Goal: Find specific page/section: Find specific page/section

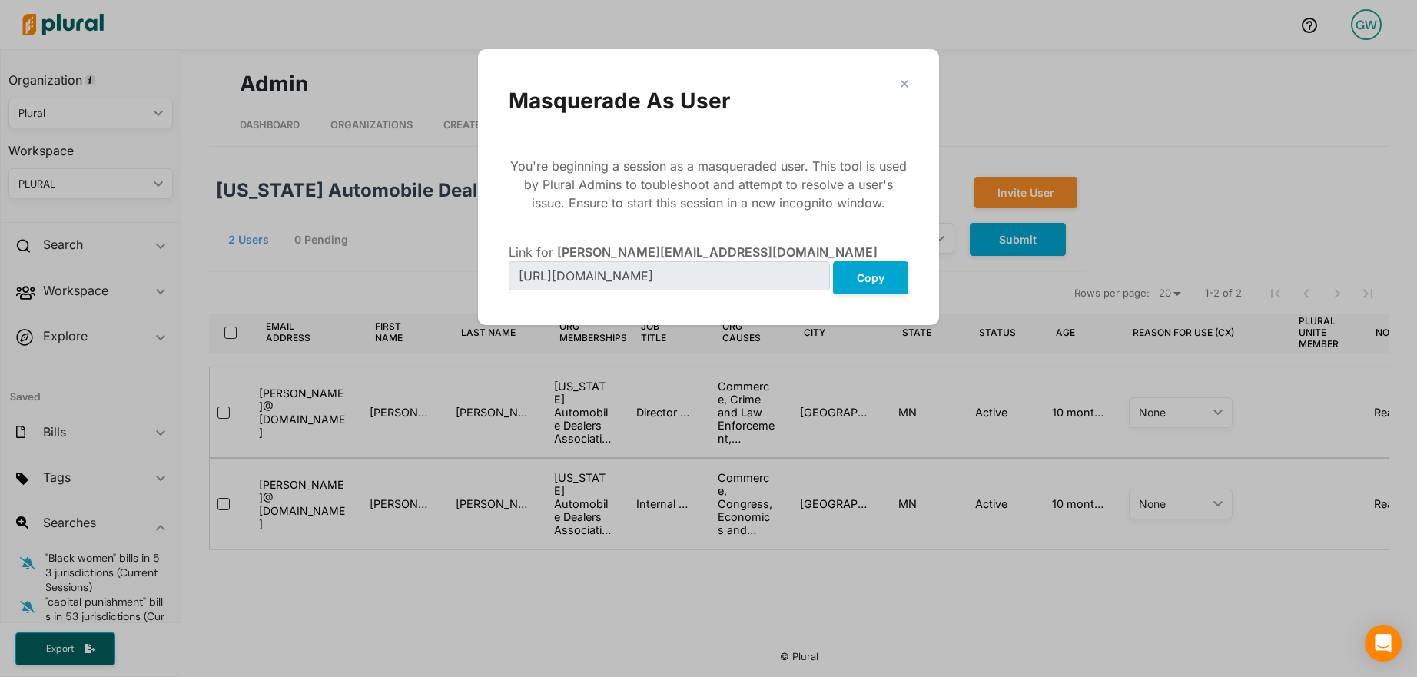
scroll to position [0, 147]
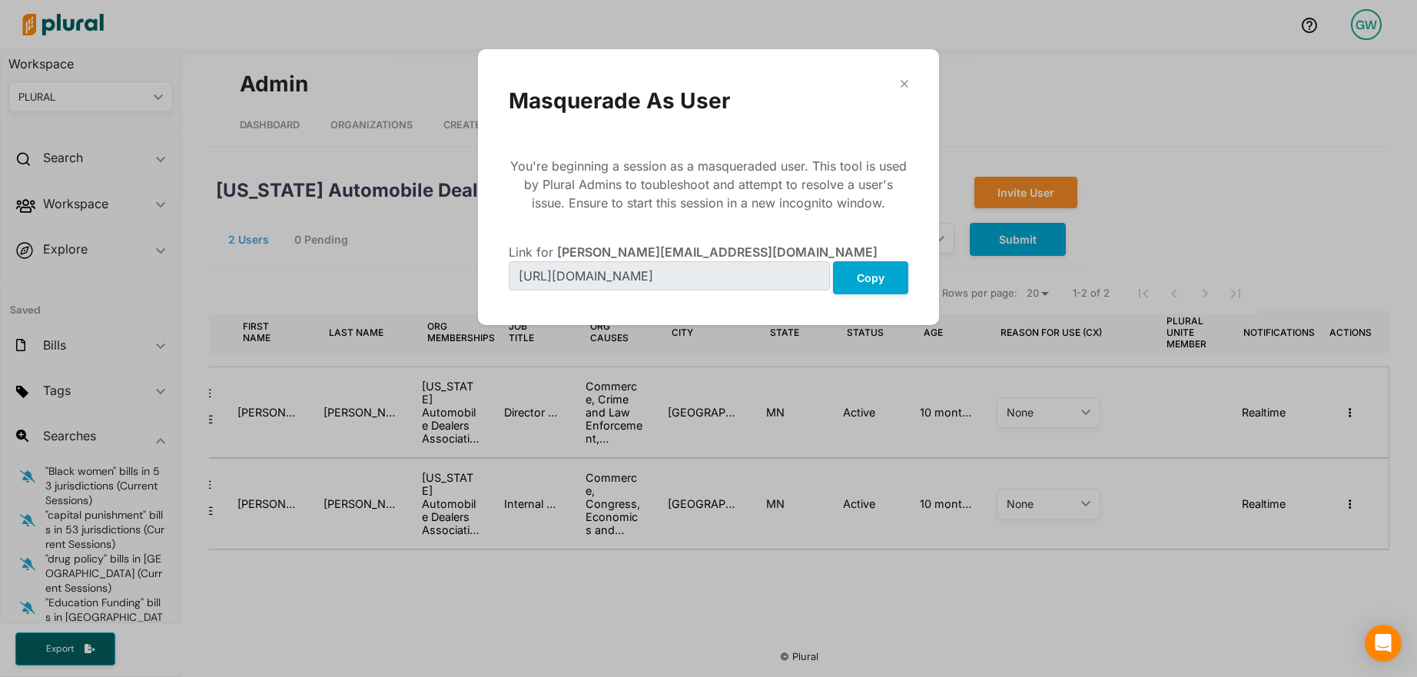
click at [901, 79] on polygon "Modal" at bounding box center [904, 83] width 13 height 13
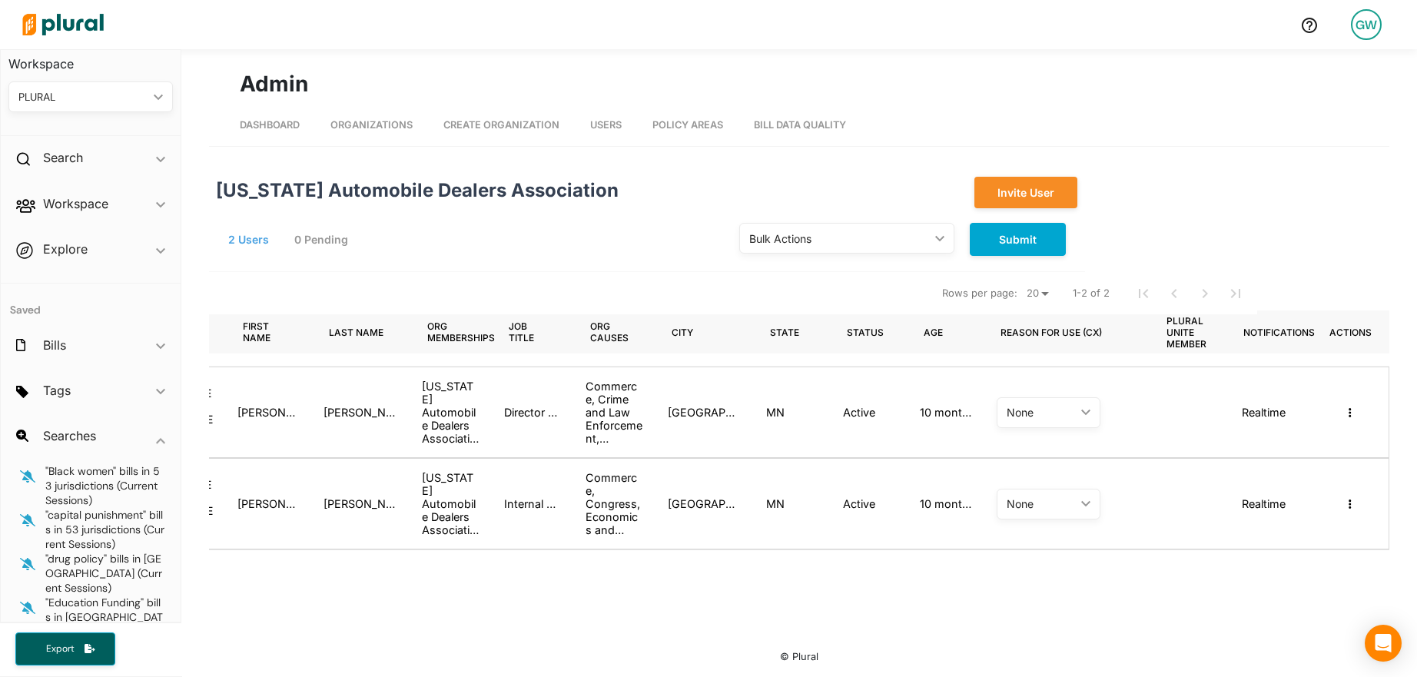
click at [380, 127] on span "Organizations" at bounding box center [371, 125] width 82 height 12
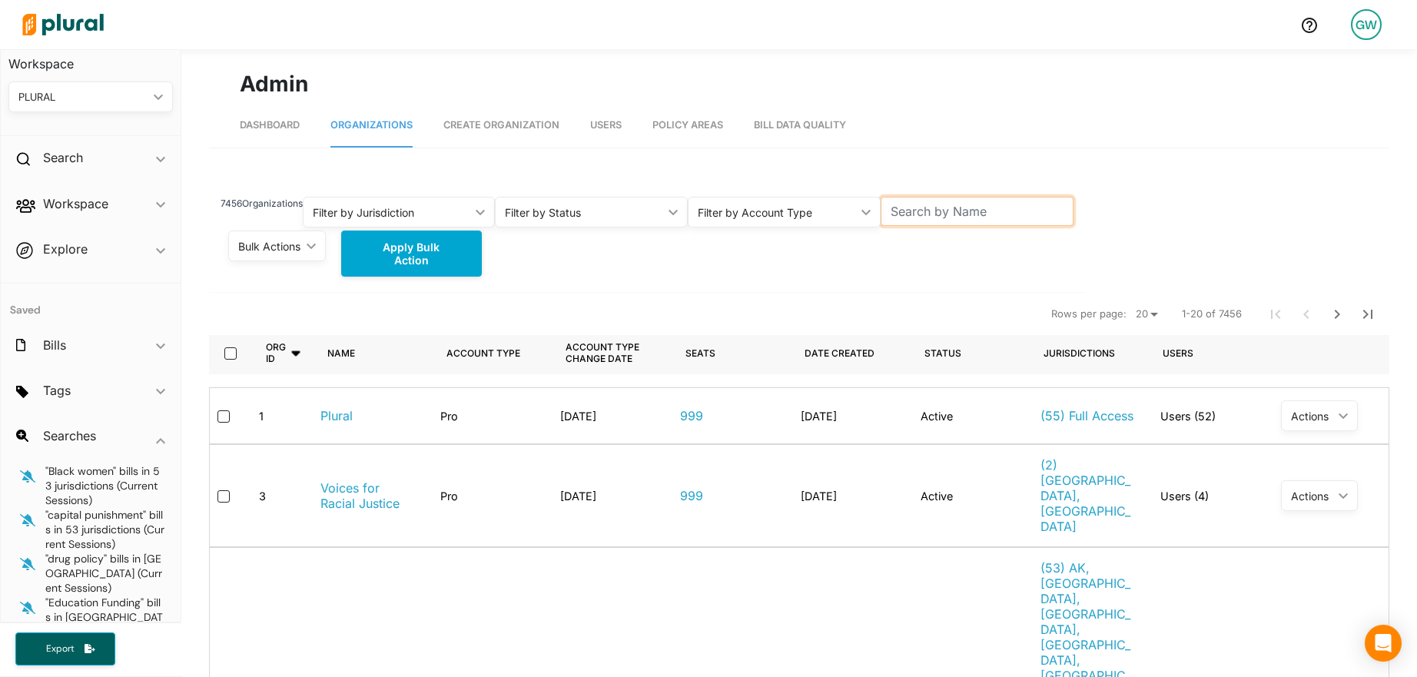
click at [946, 211] on input "text" at bounding box center [977, 211] width 193 height 29
paste input "[PERSON_NAME][EMAIL_ADDRESS][DOMAIN_NAME]"
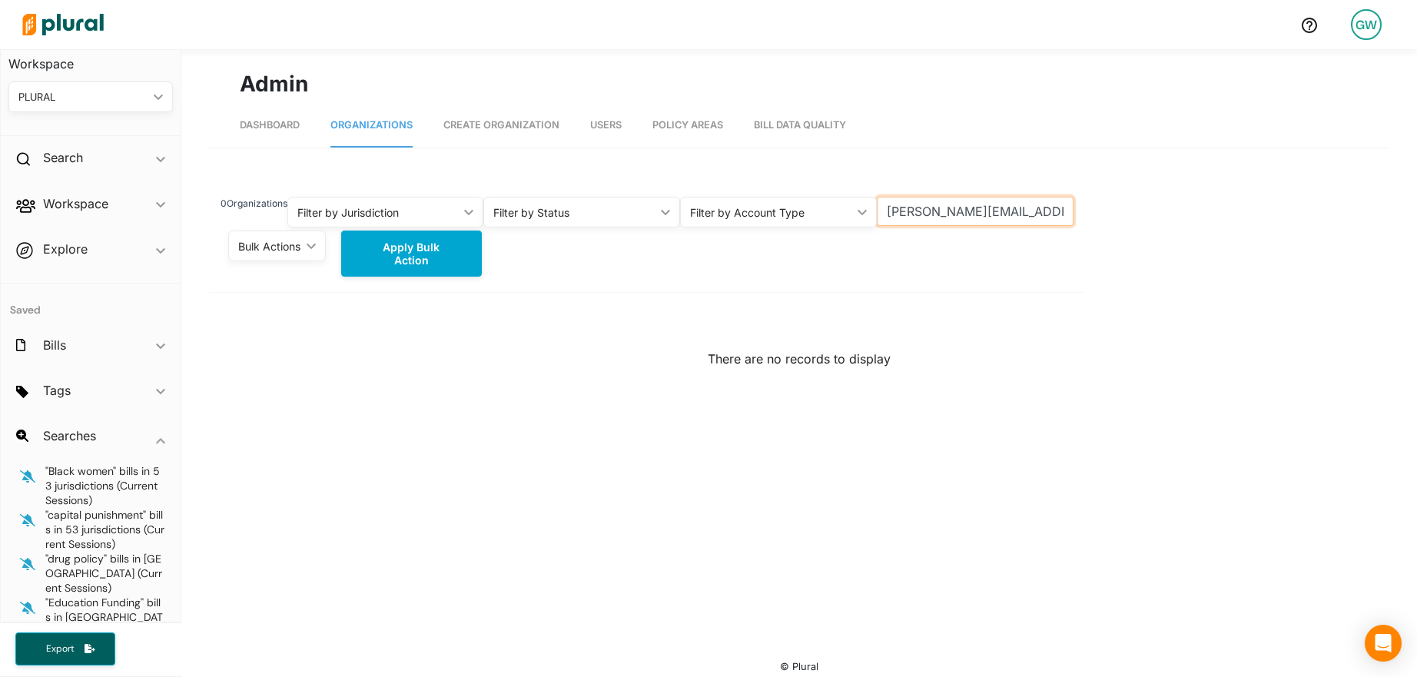
click at [950, 217] on input "[PERSON_NAME][EMAIL_ADDRESS][DOMAIN_NAME]" at bounding box center [975, 211] width 197 height 29
paste input "[PERSON_NAME]"
click at [894, 210] on input "[PERSON_NAME]" at bounding box center [975, 211] width 197 height 29
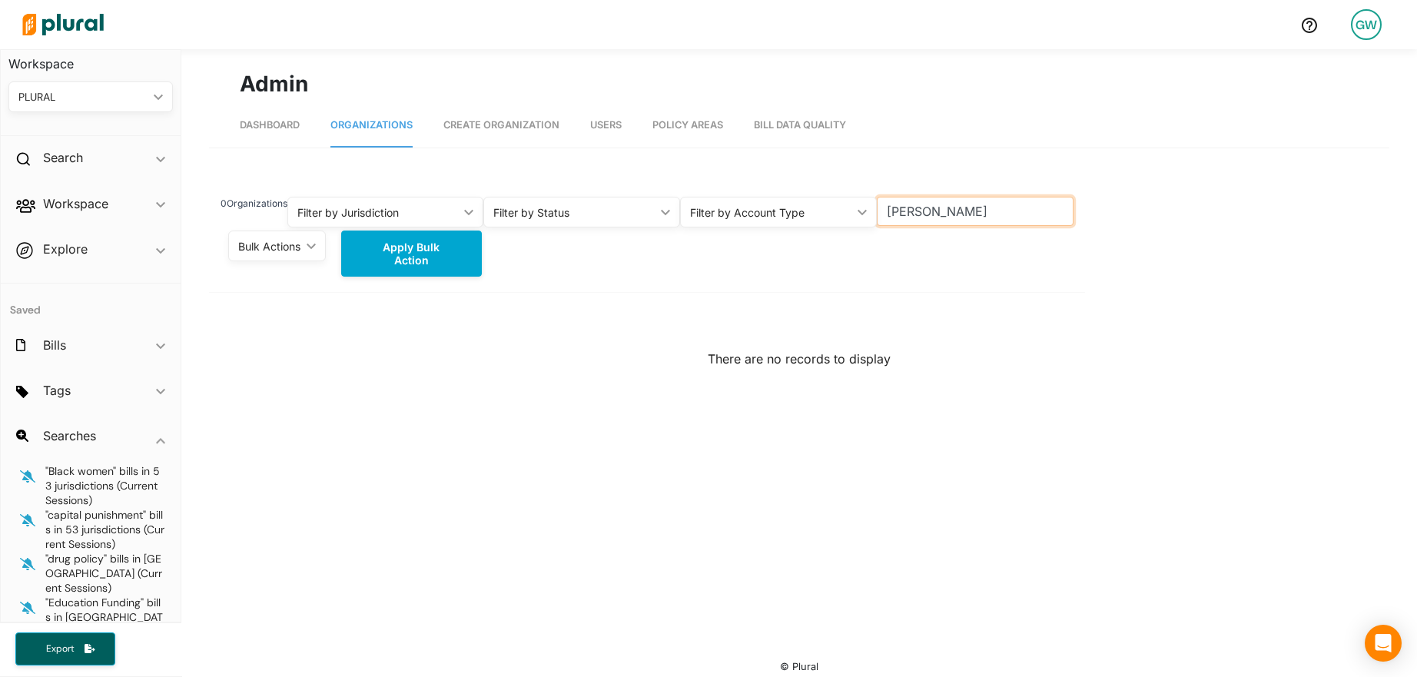
click at [889, 210] on input "[PERSON_NAME]" at bounding box center [975, 211] width 197 height 29
click at [924, 214] on input "[PERSON_NAME]" at bounding box center [975, 211] width 197 height 29
type input "[PERSON_NAME]"
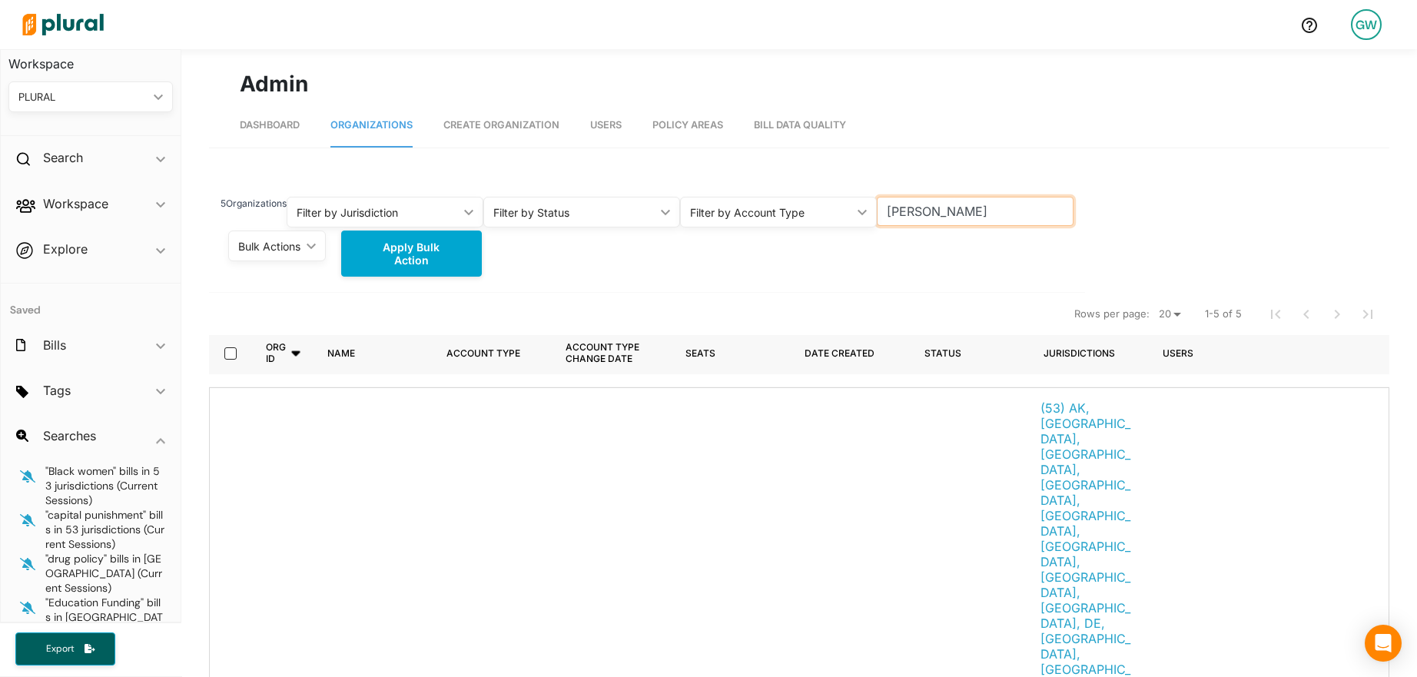
click at [913, 214] on input "[PERSON_NAME]" at bounding box center [975, 211] width 197 height 29
type input "Slingshot"
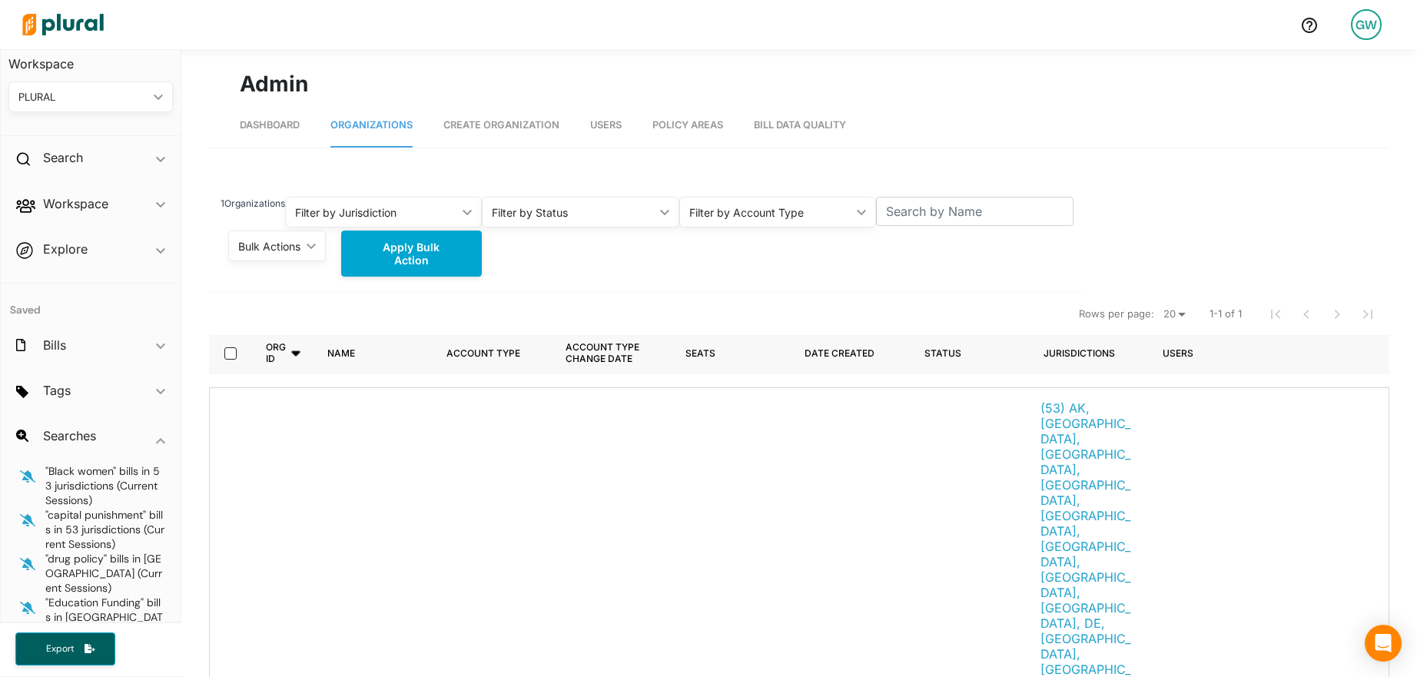
scroll to position [23, 0]
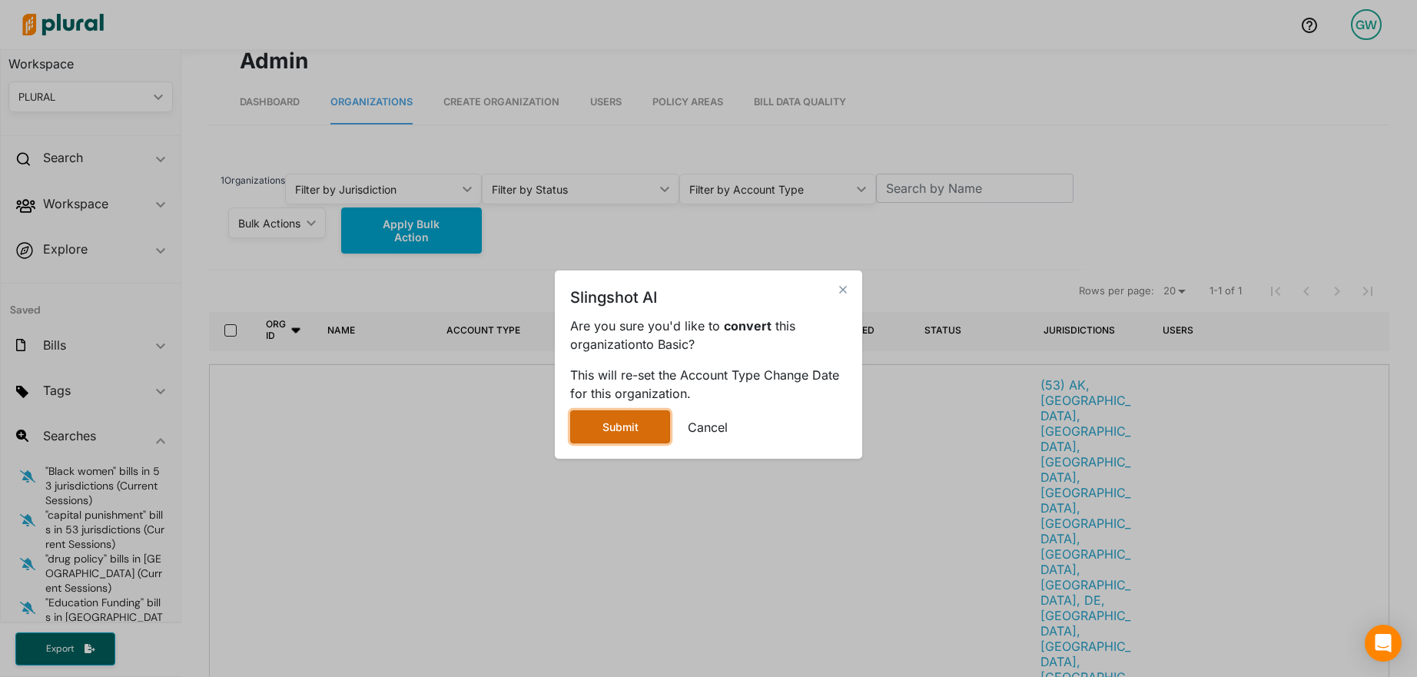
click at [626, 423] on button "Submit" at bounding box center [620, 426] width 100 height 33
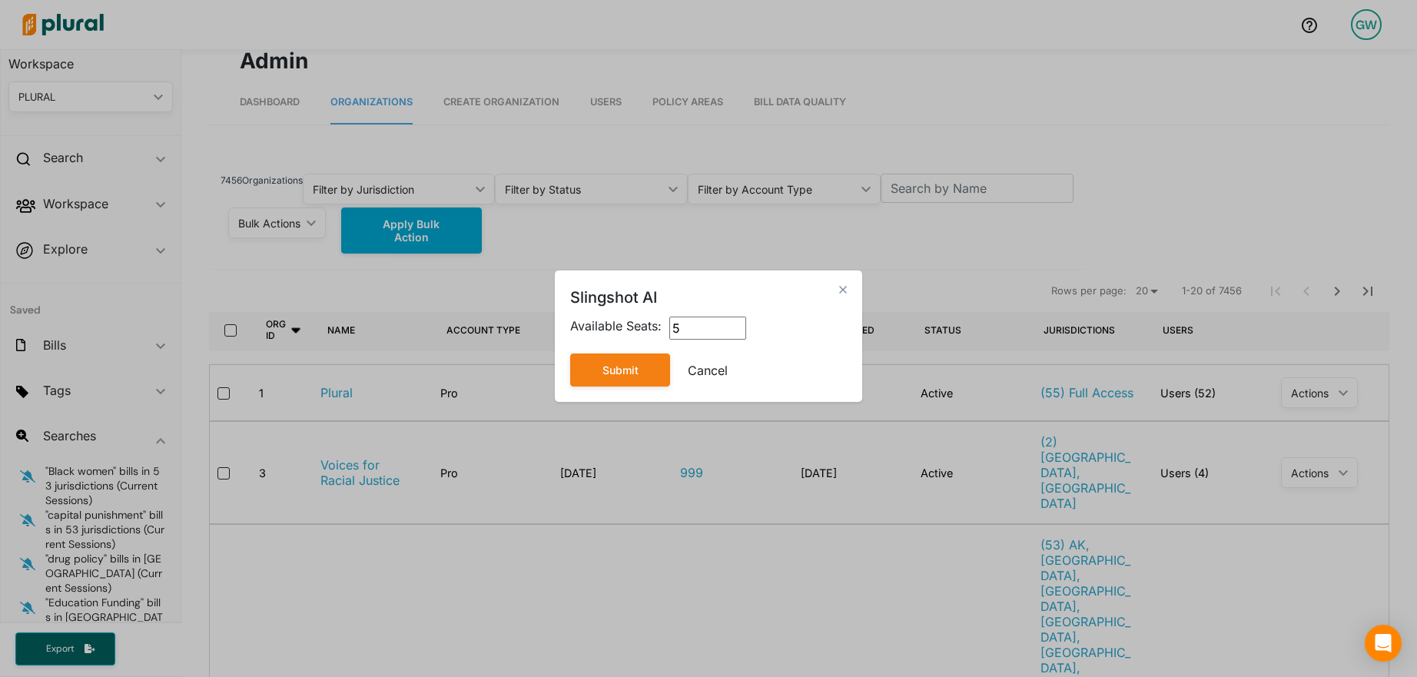
click at [848, 289] on div "Slingshot AI close Available Seats: 5 Submit Cancel" at bounding box center [708, 336] width 307 height 131
click at [844, 289] on polygon "Modal" at bounding box center [842, 290] width 13 height 13
type input "0"
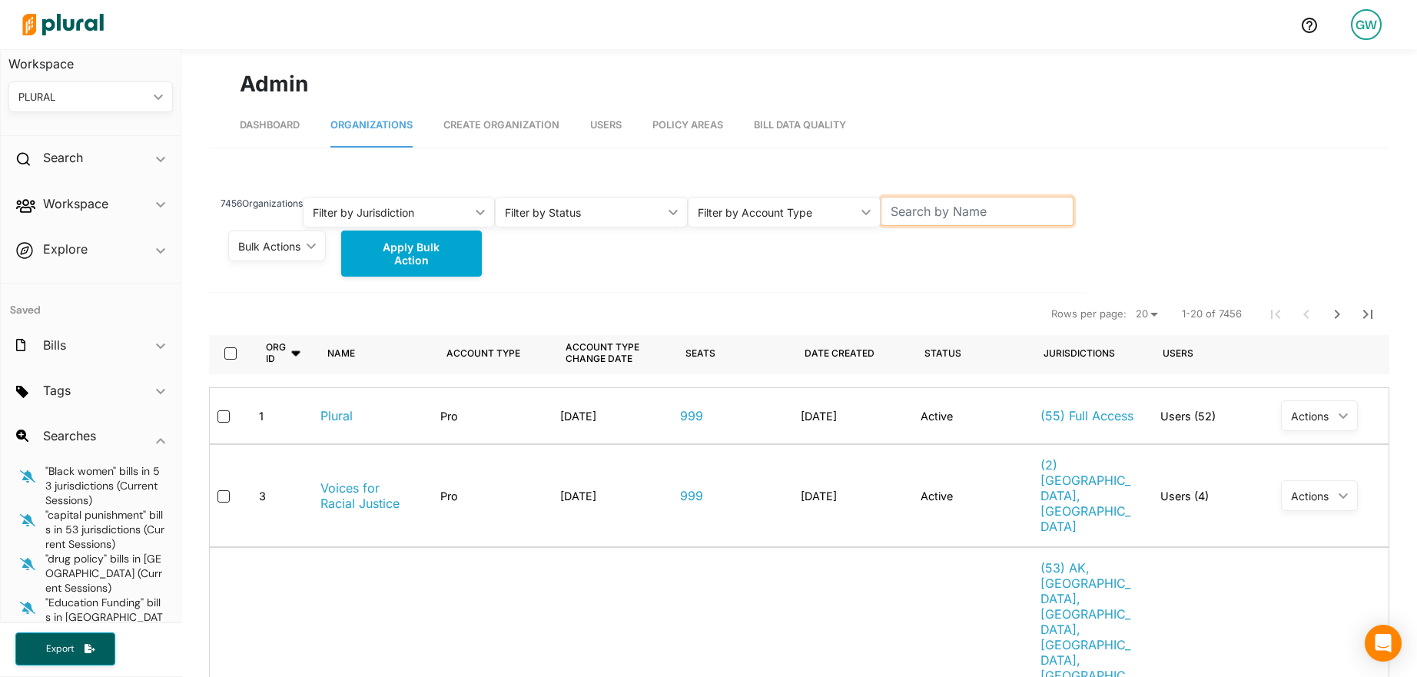
click at [930, 215] on input "text" at bounding box center [977, 211] width 193 height 29
type input "slingshot"
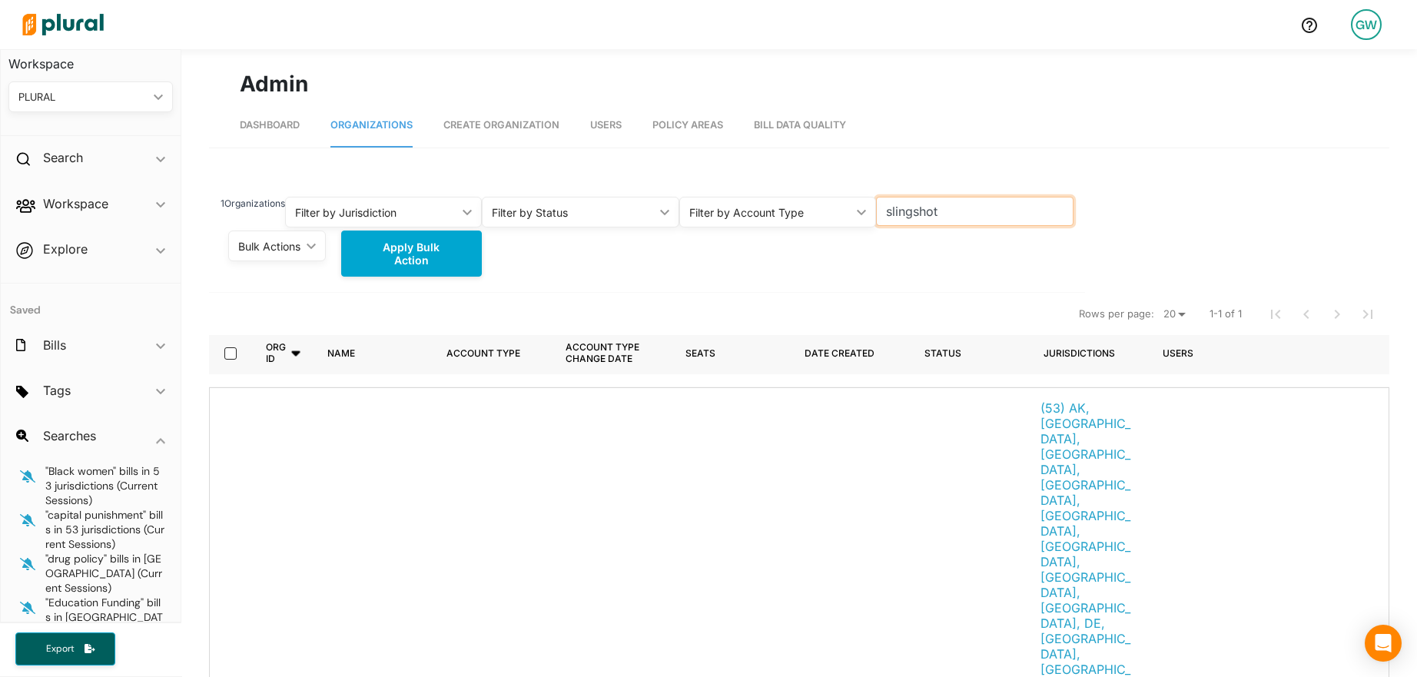
scroll to position [23, 0]
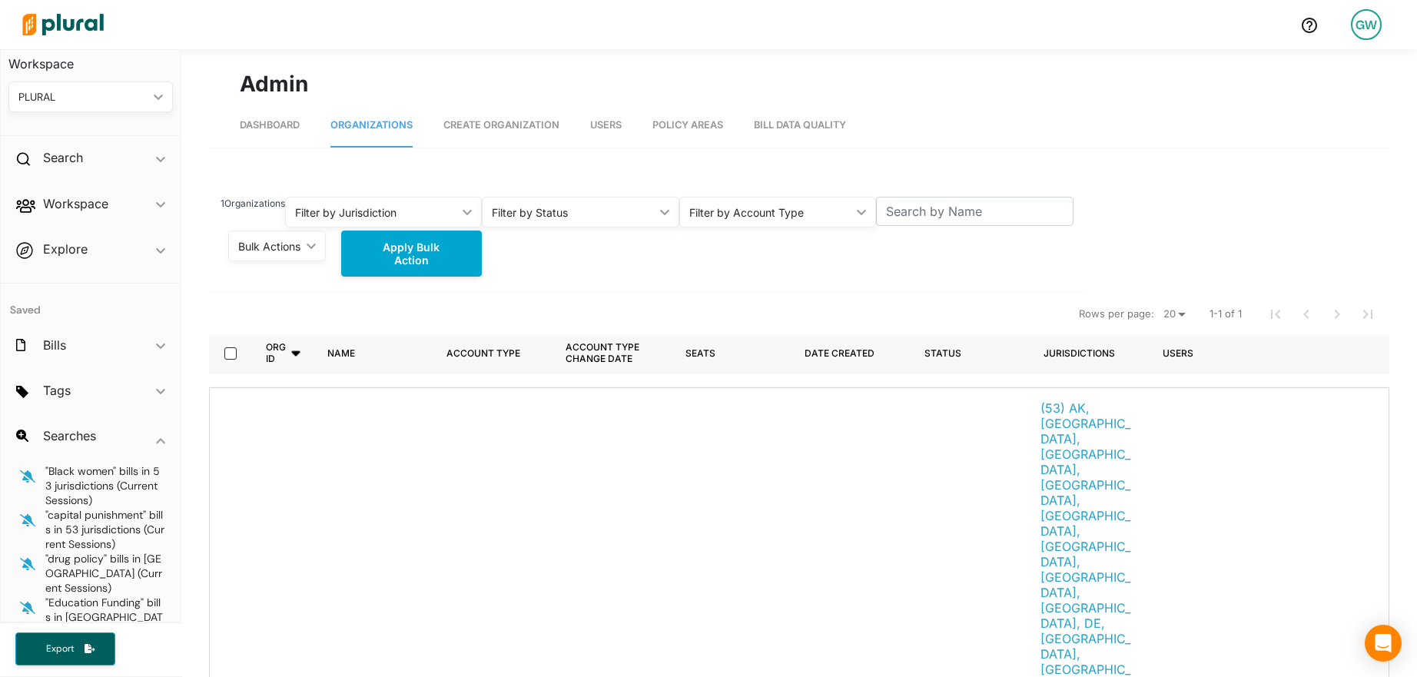
click at [496, 121] on span "Create Organization" at bounding box center [501, 125] width 116 height 12
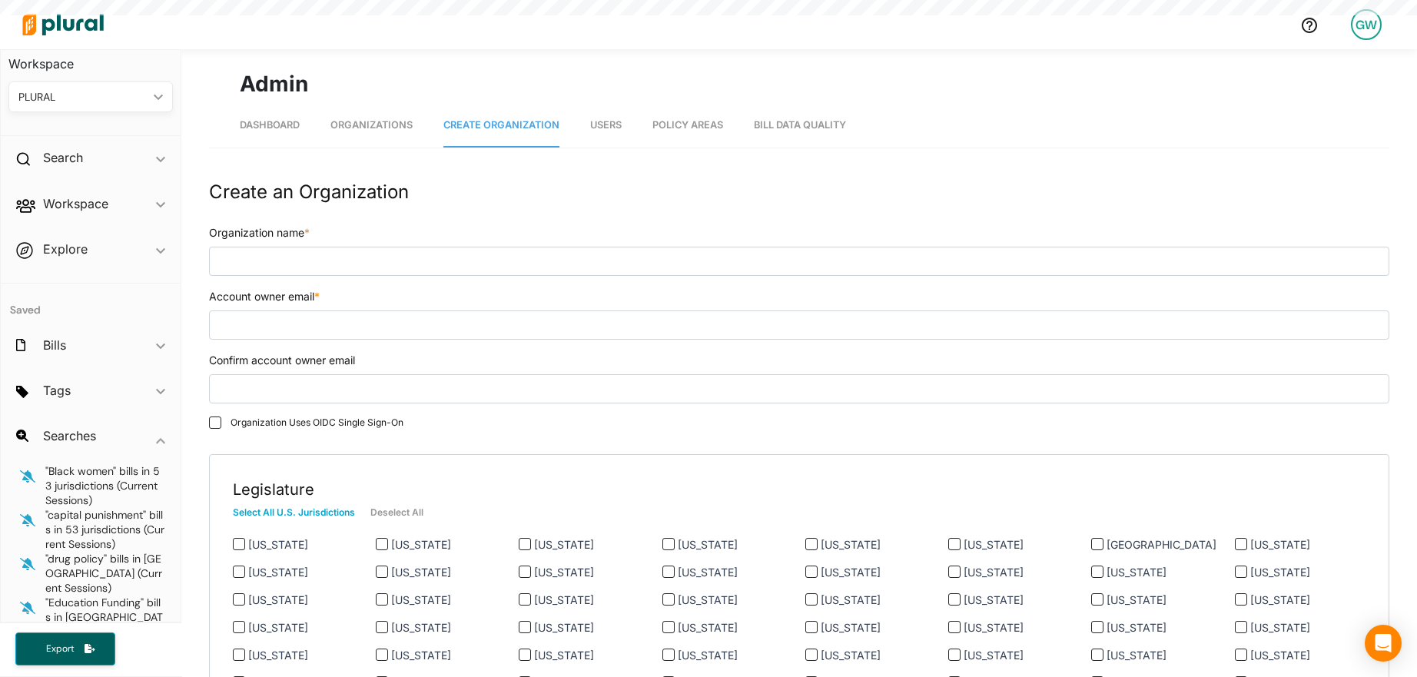
click at [391, 121] on span "Organizations" at bounding box center [371, 125] width 82 height 12
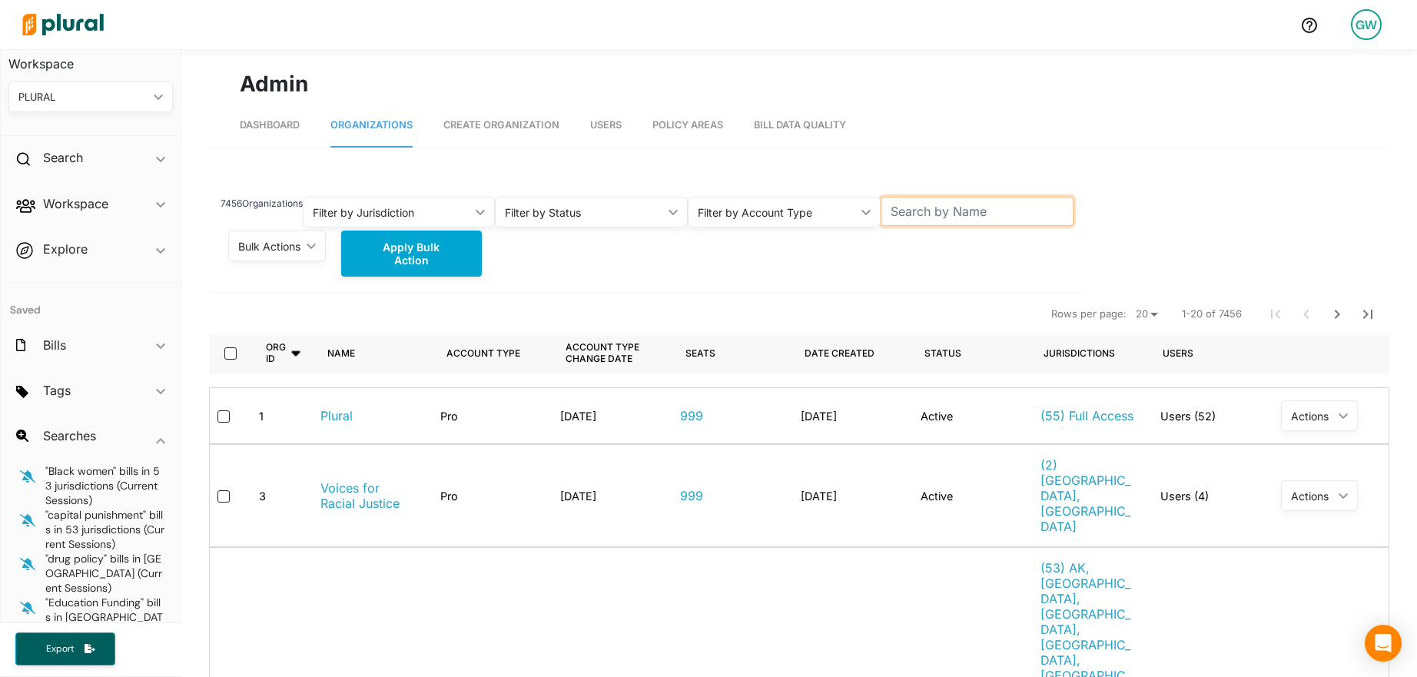
click at [994, 211] on input "text" at bounding box center [977, 211] width 193 height 29
type input "Rockefeller"
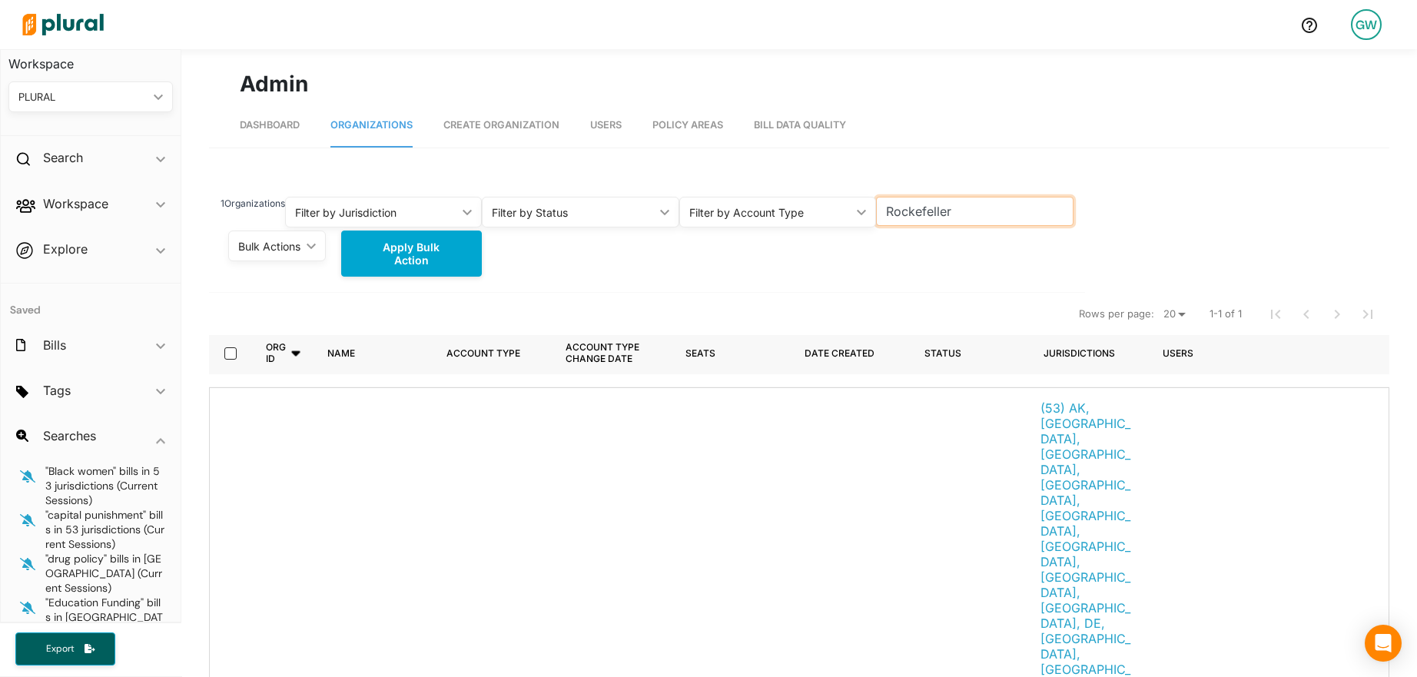
scroll to position [23, 0]
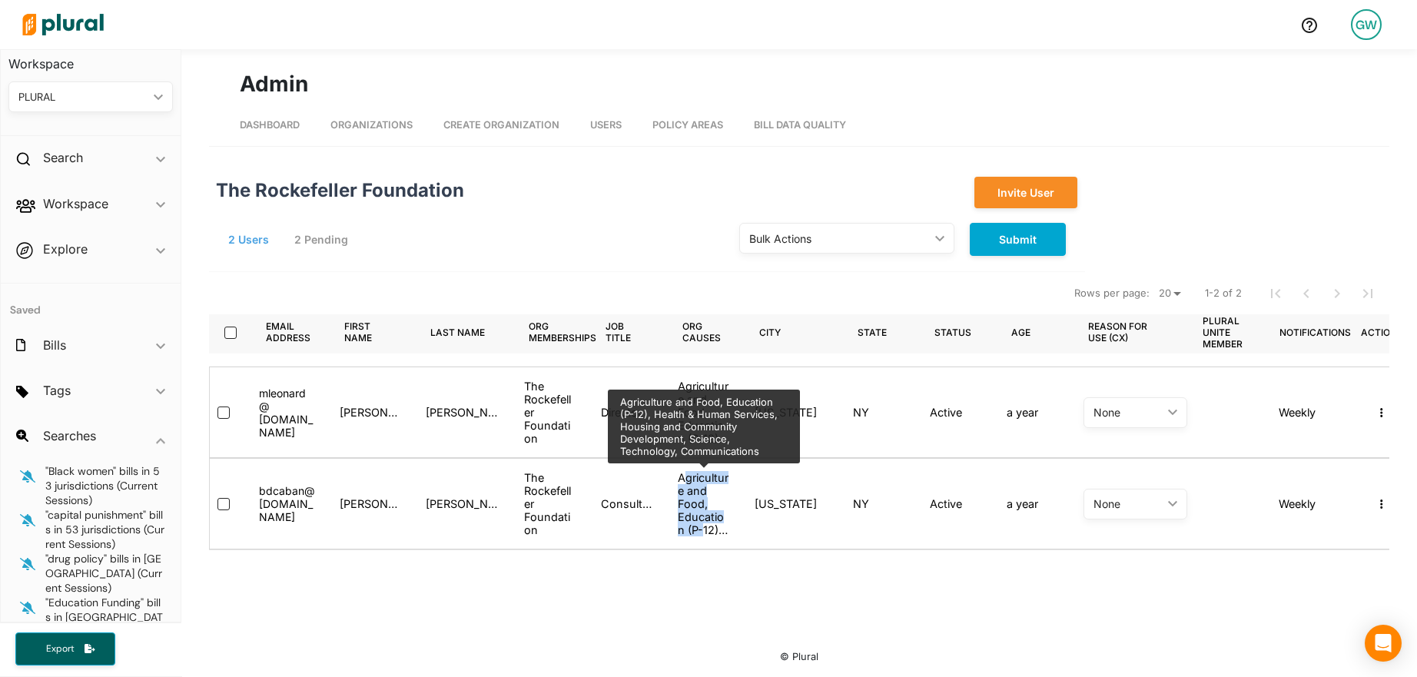
drag, startPoint x: 689, startPoint y: 479, endPoint x: 698, endPoint y: 523, distance: 45.5
click at [700, 526] on div "Agriculture and Food, Education (P-12), Health & Human Services, Housing and Co…" at bounding box center [704, 503] width 52 height 65
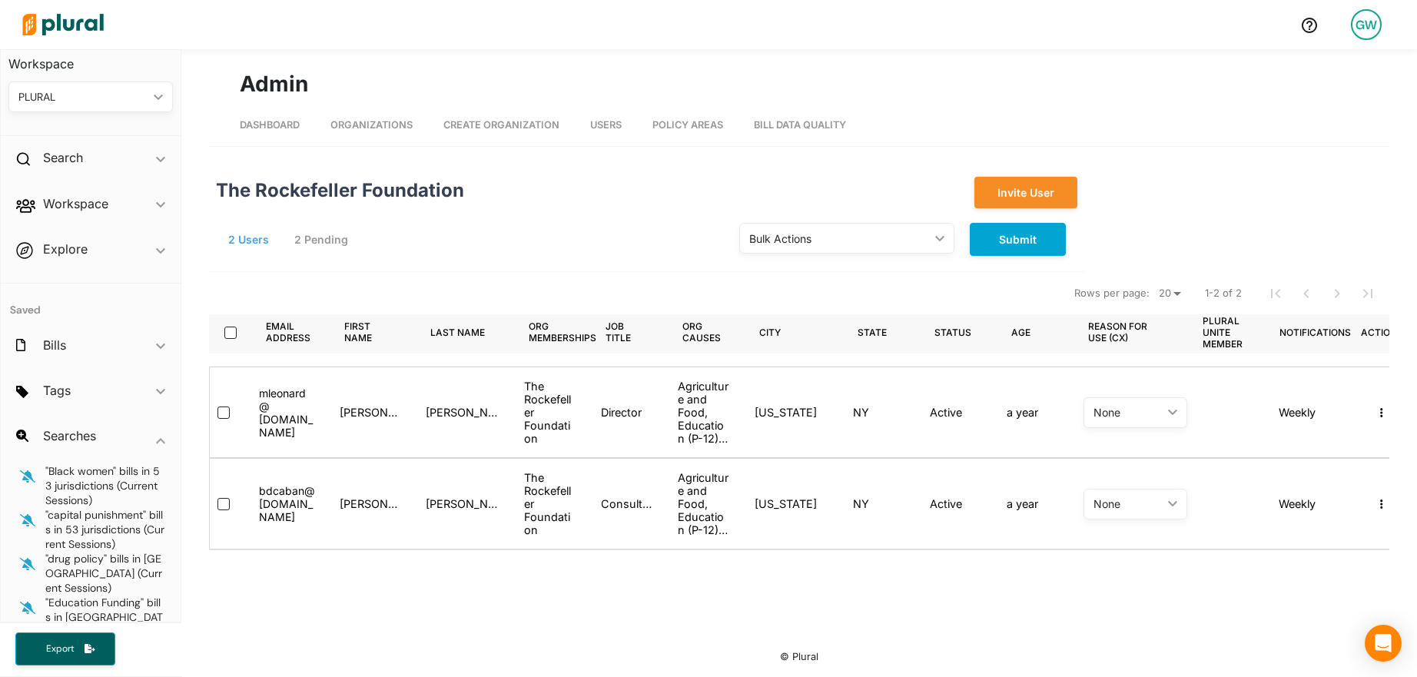
click at [642, 580] on div "Email address reverse sort First name reverse sort Last name reverse sort Org M…" at bounding box center [799, 441] width 1180 height 339
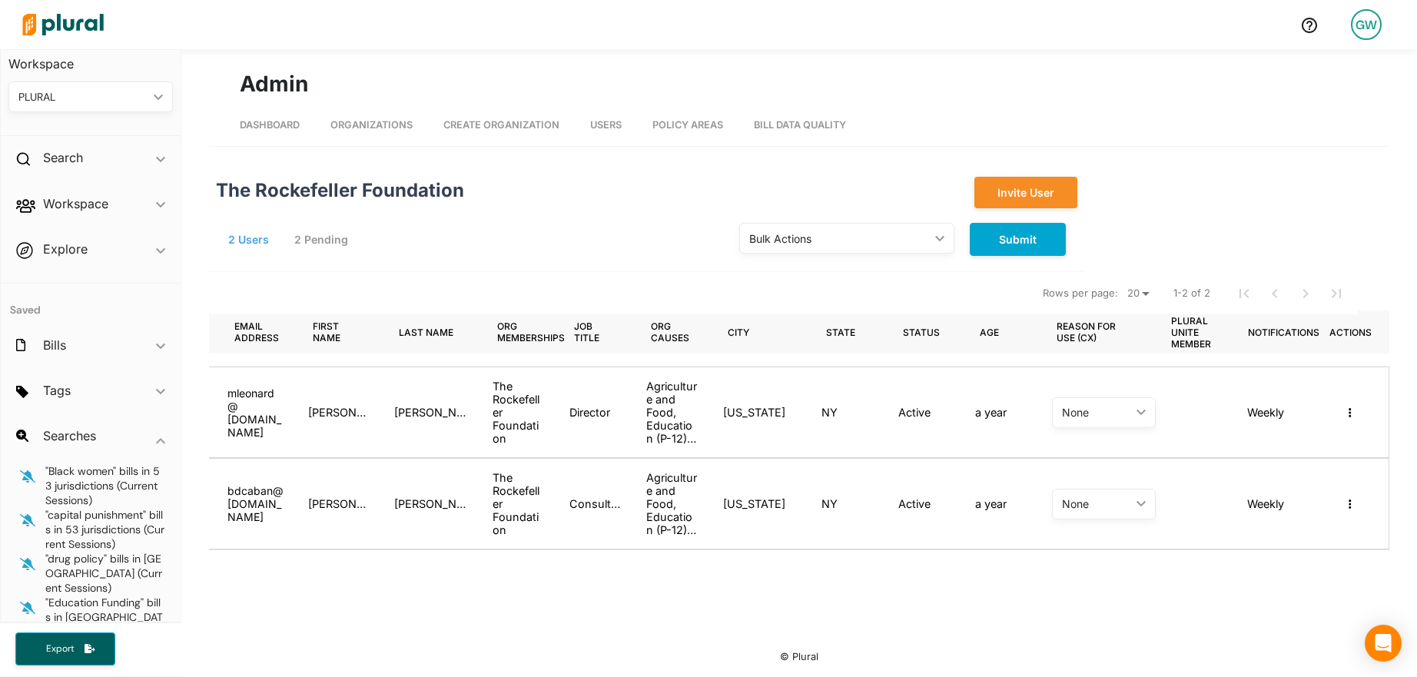
click at [1359, 498] on div "Masquerade as user Reset password Promote to Org Admin" at bounding box center [1350, 503] width 77 height 65
click at [1349, 504] on icon "button" at bounding box center [1350, 504] width 2 height 9
click at [1279, 533] on div "Masquerade as user" at bounding box center [1288, 531] width 118 height 13
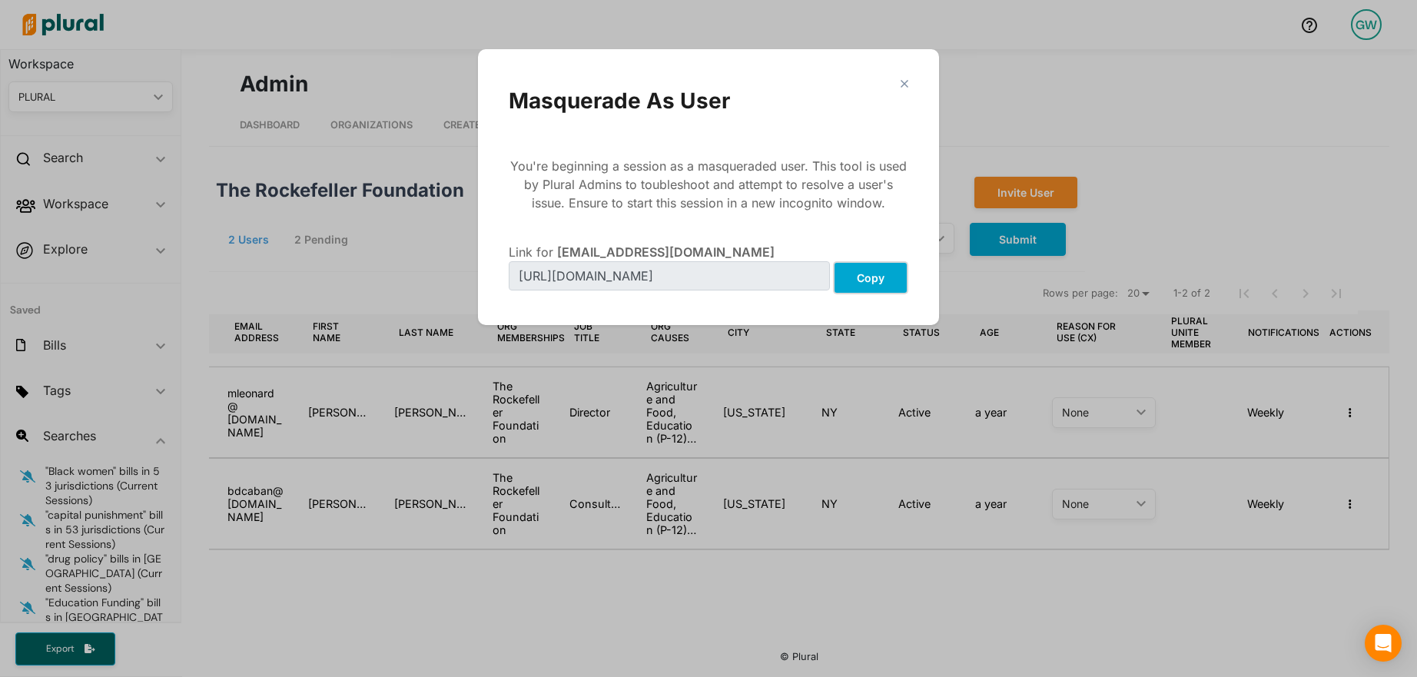
click at [858, 275] on button "Copy" at bounding box center [870, 277] width 75 height 33
click at [898, 86] on div "close" at bounding box center [709, 84] width 400 height 8
click at [904, 85] on polygon "Modal" at bounding box center [904, 83] width 13 height 13
